Goal: Information Seeking & Learning: Learn about a topic

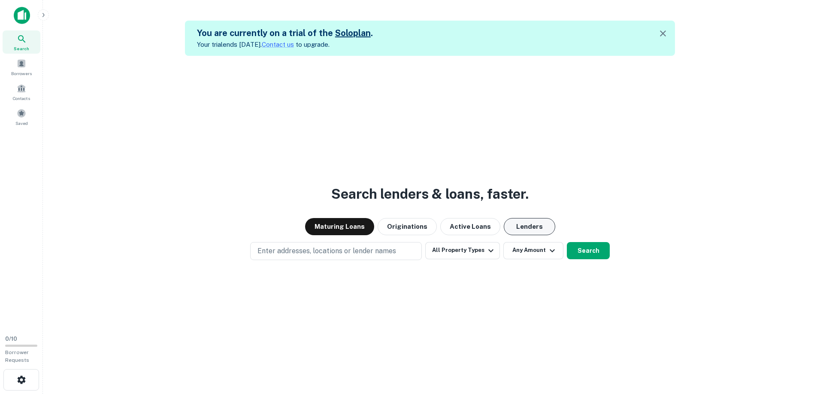
click at [525, 231] on button "Lenders" at bounding box center [529, 226] width 51 height 17
click at [479, 254] on button "All Property Types" at bounding box center [462, 250] width 75 height 17
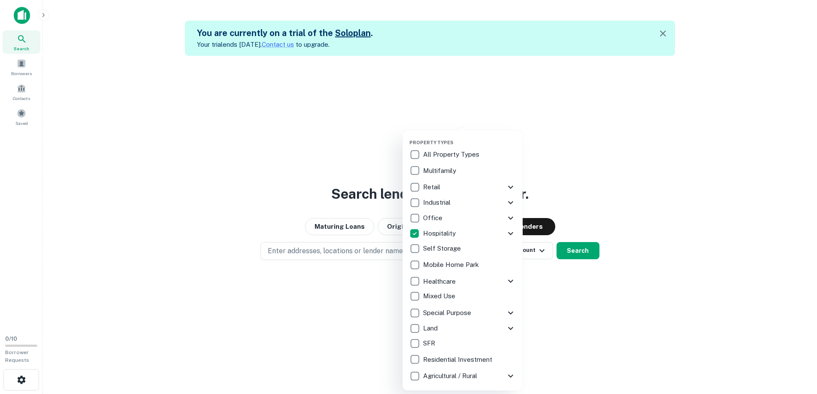
click at [547, 290] on div at bounding box center [408, 197] width 817 height 394
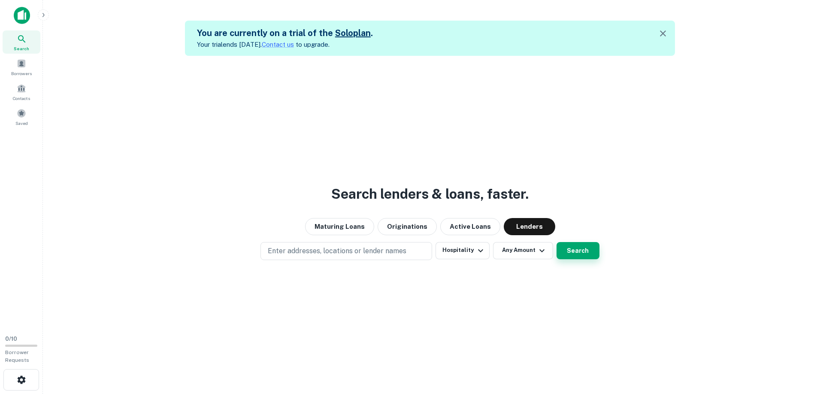
click at [564, 251] on button "Search" at bounding box center [578, 250] width 43 height 17
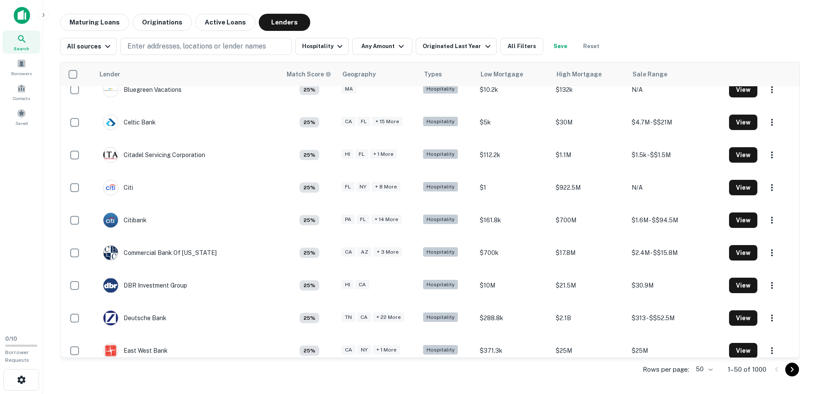
scroll to position [364, 0]
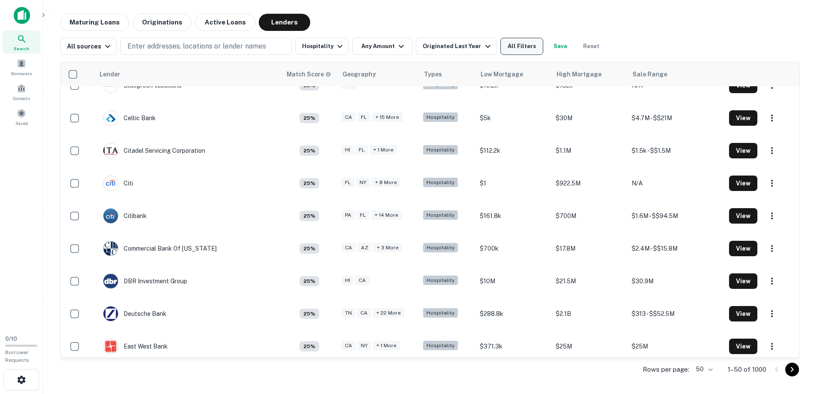
click at [505, 49] on button "All Filters" at bounding box center [521, 46] width 43 height 17
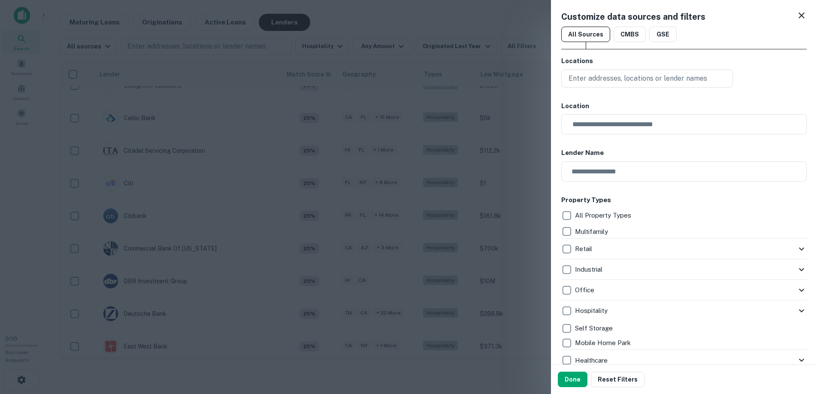
scroll to position [5, 0]
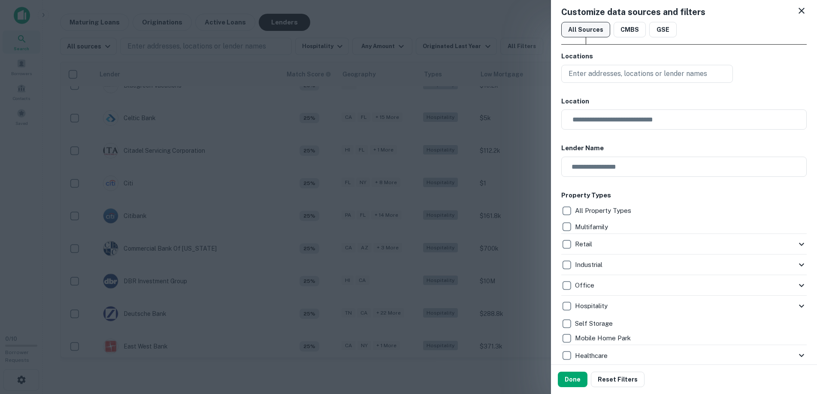
click at [584, 35] on button "All Sources" at bounding box center [585, 29] width 49 height 15
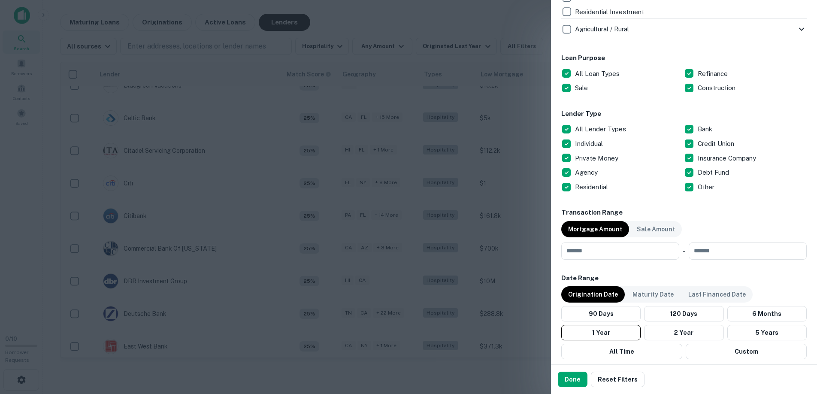
scroll to position [436, 0]
click at [573, 380] on button "Done" at bounding box center [573, 379] width 30 height 15
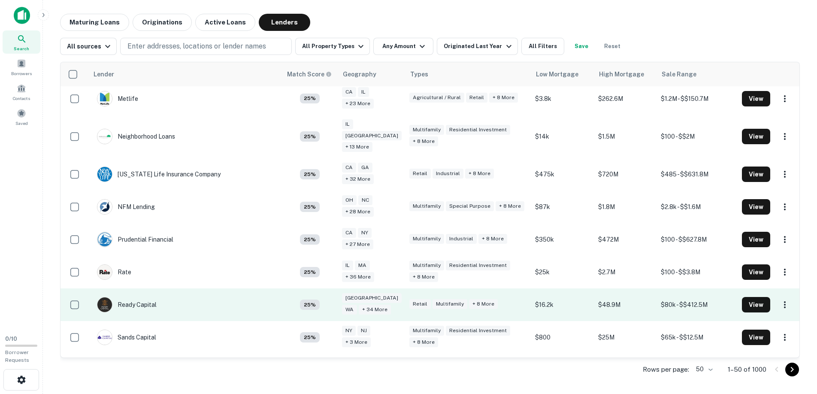
scroll to position [1295, 0]
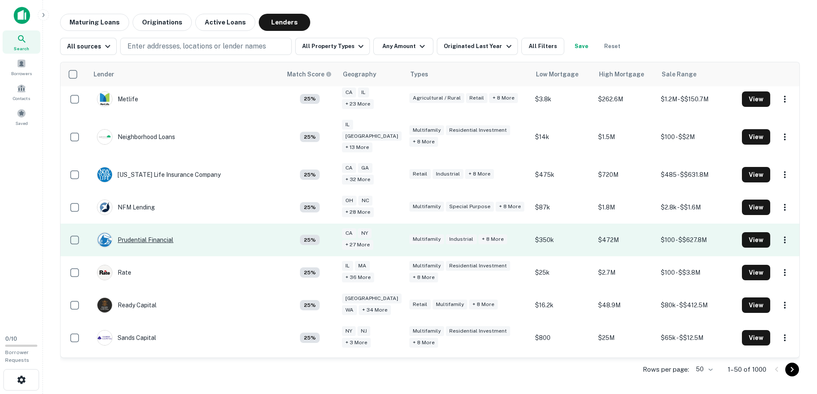
click at [152, 232] on div "Prudential Financial" at bounding box center [135, 239] width 76 height 15
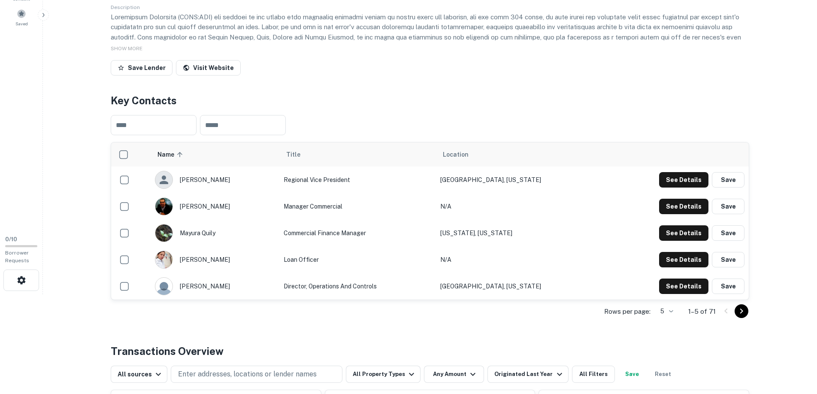
scroll to position [100, 0]
click at [689, 203] on button "See Details" at bounding box center [683, 205] width 49 height 15
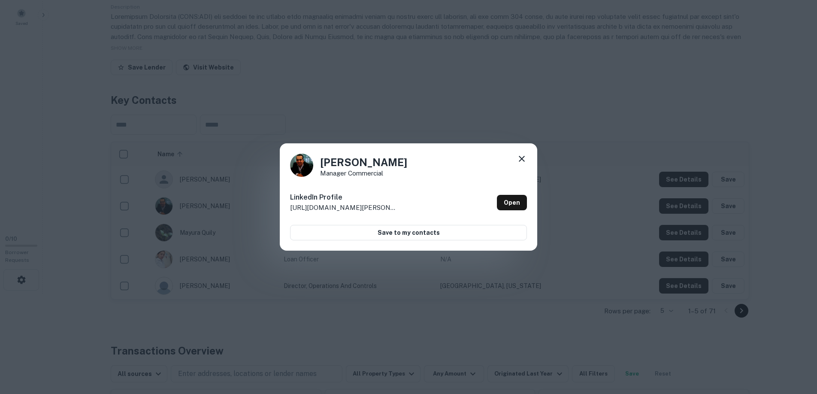
click at [521, 157] on icon at bounding box center [522, 159] width 10 height 10
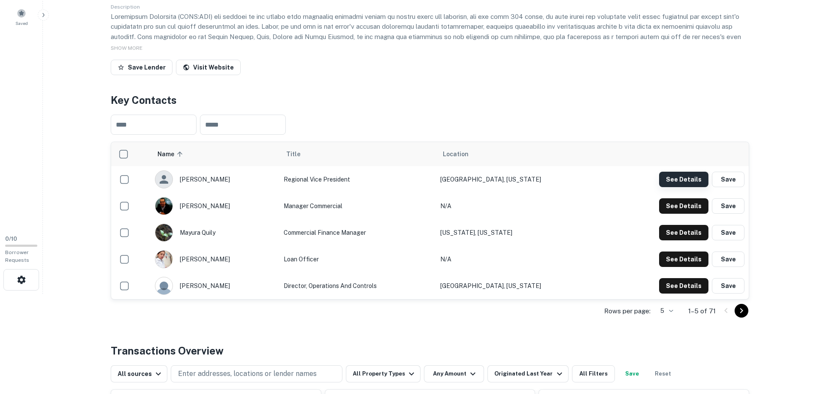
click at [671, 184] on button "See Details" at bounding box center [683, 179] width 49 height 15
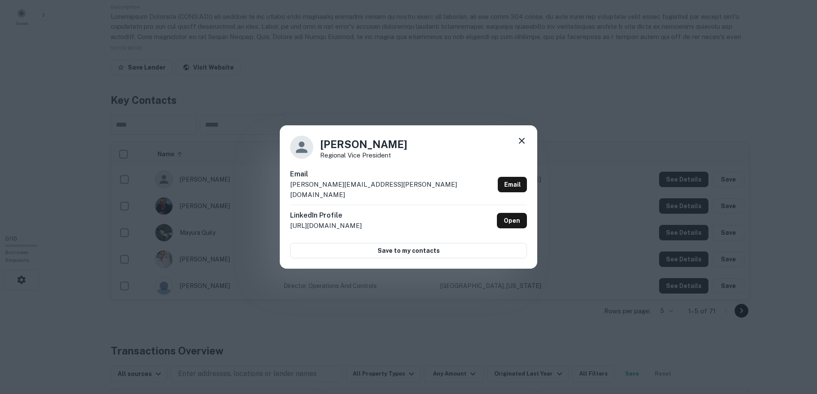
click at [524, 146] on icon at bounding box center [522, 141] width 10 height 10
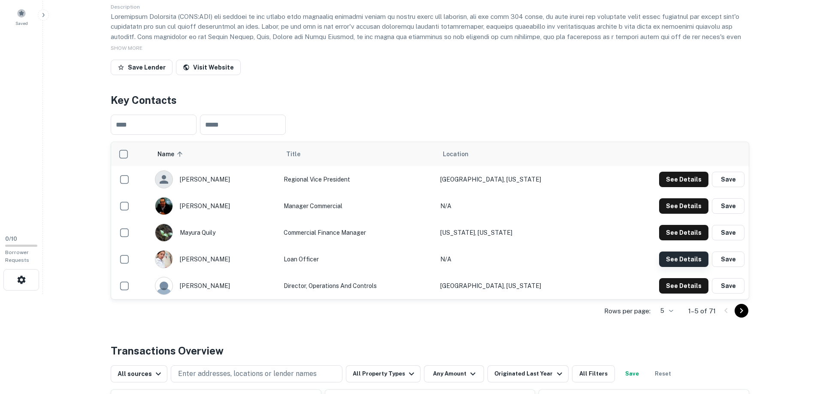
click at [683, 257] on button "See Details" at bounding box center [683, 258] width 49 height 15
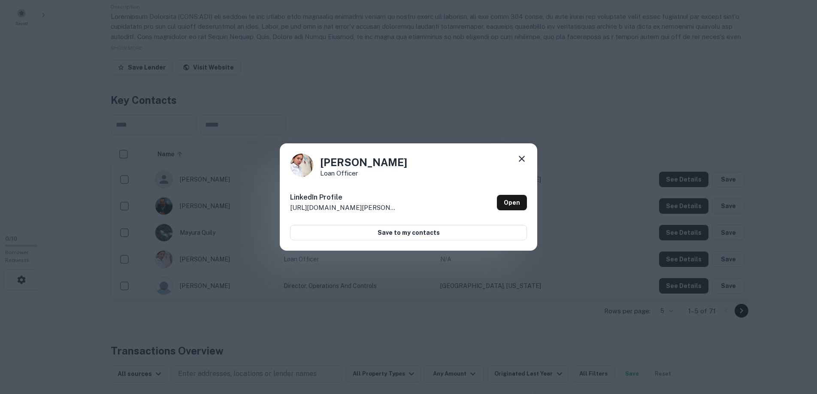
click at [520, 157] on icon at bounding box center [522, 159] width 6 height 6
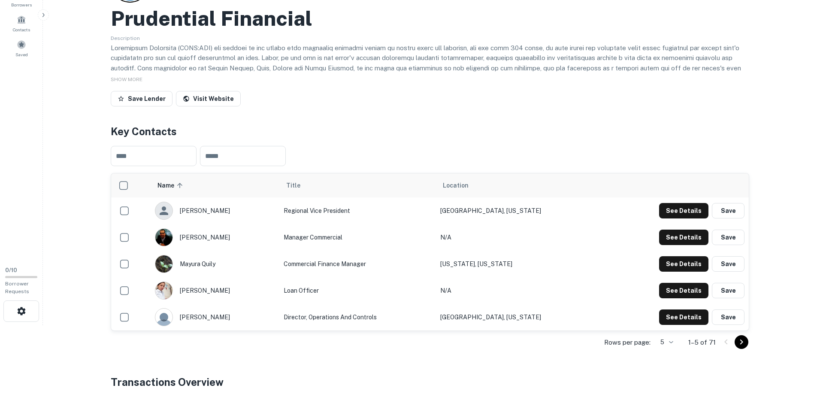
scroll to position [0, 0]
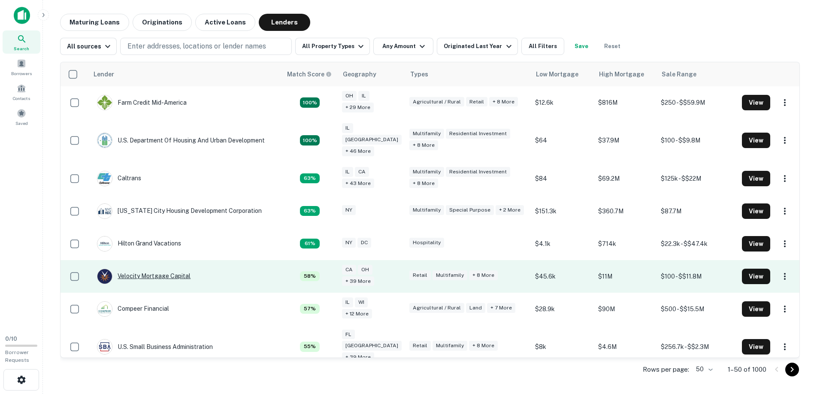
click at [154, 269] on div "Velocity Mortgage Capital" at bounding box center [144, 276] width 94 height 15
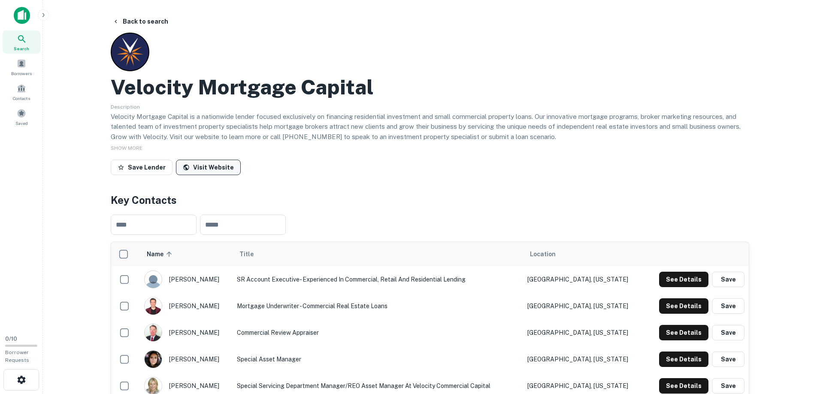
click at [202, 166] on link "Visit Website" at bounding box center [208, 167] width 65 height 15
click at [141, 23] on button "Back to search" at bounding box center [140, 21] width 63 height 15
